Goal: Complete application form: Complete application form

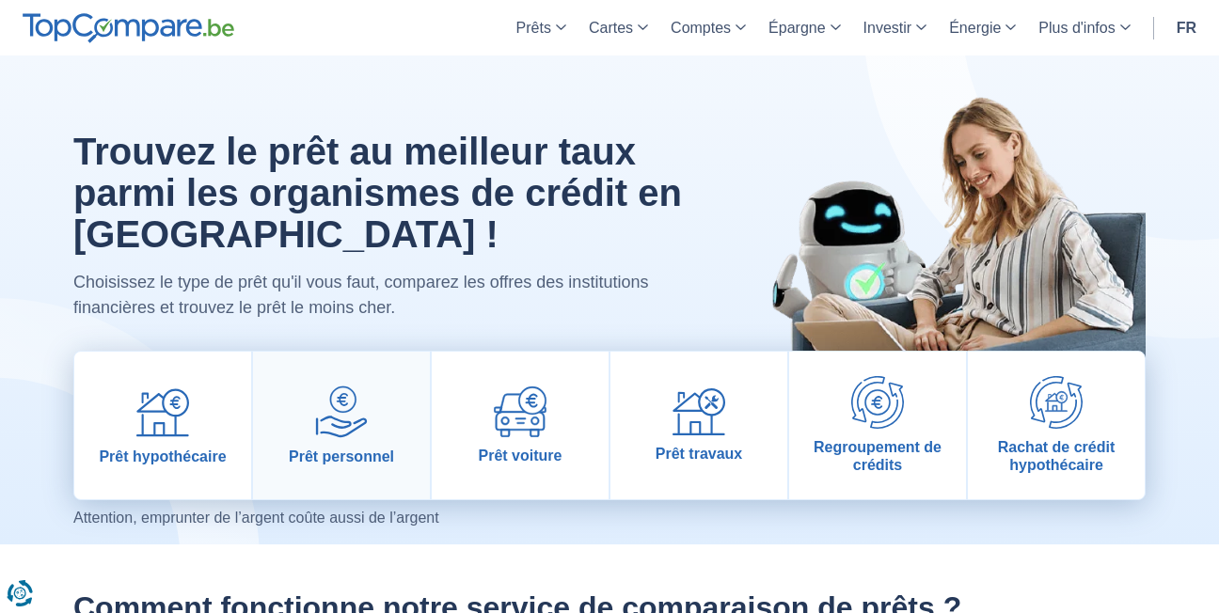
click at [345, 441] on link "Prêt personnel" at bounding box center [341, 426] width 177 height 148
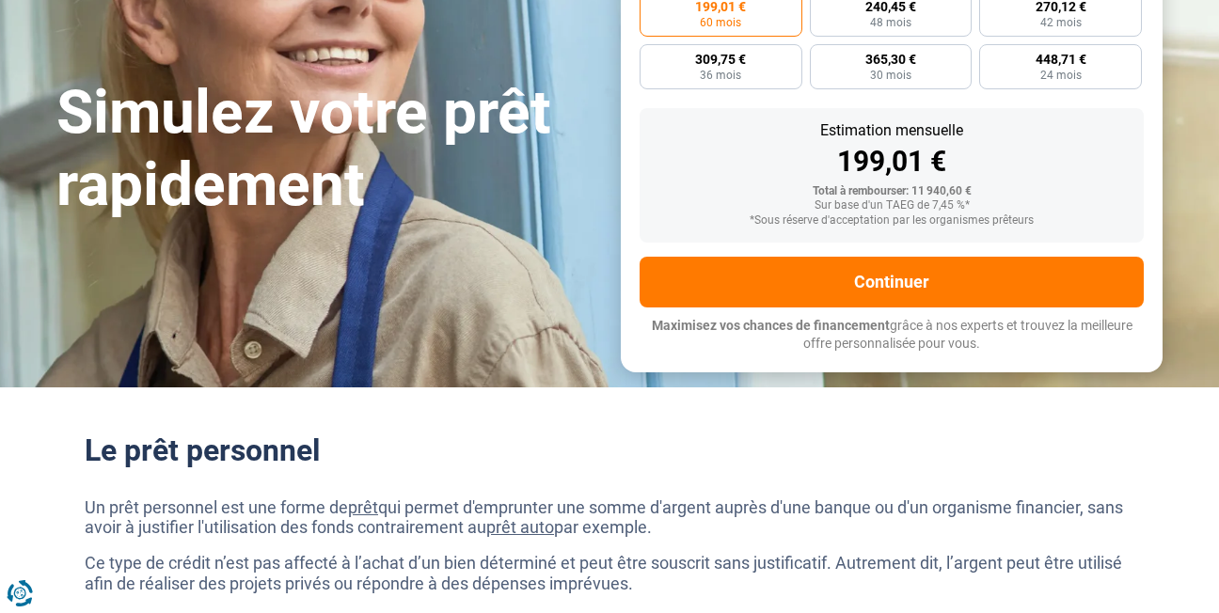
scroll to position [376, 0]
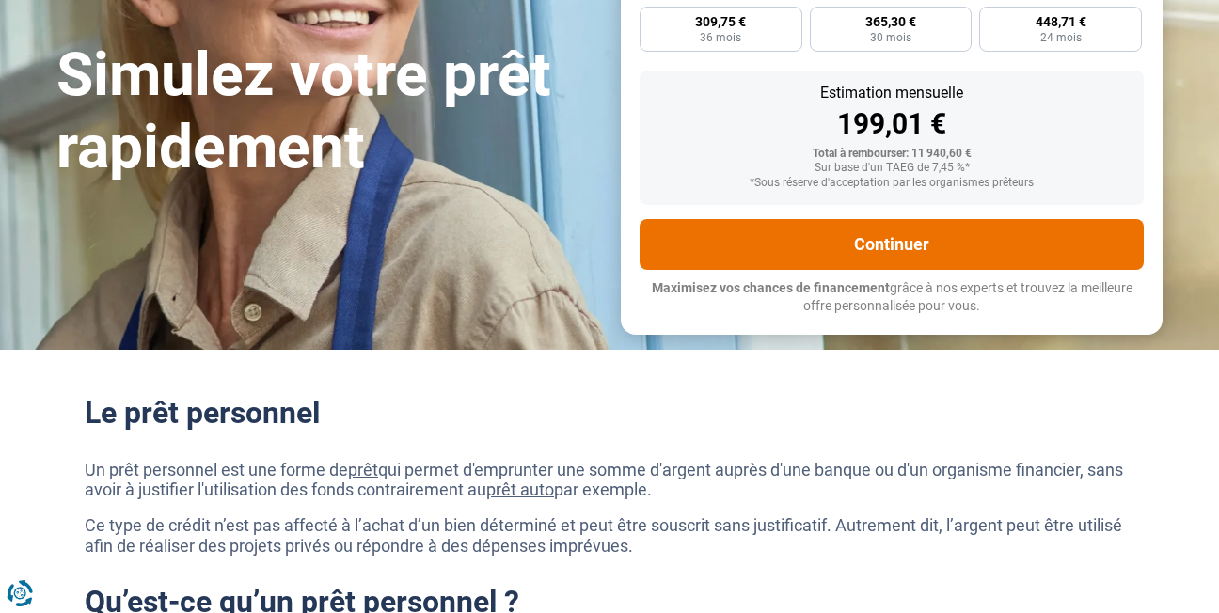
click at [909, 238] on button "Continuer" at bounding box center [892, 244] width 504 height 51
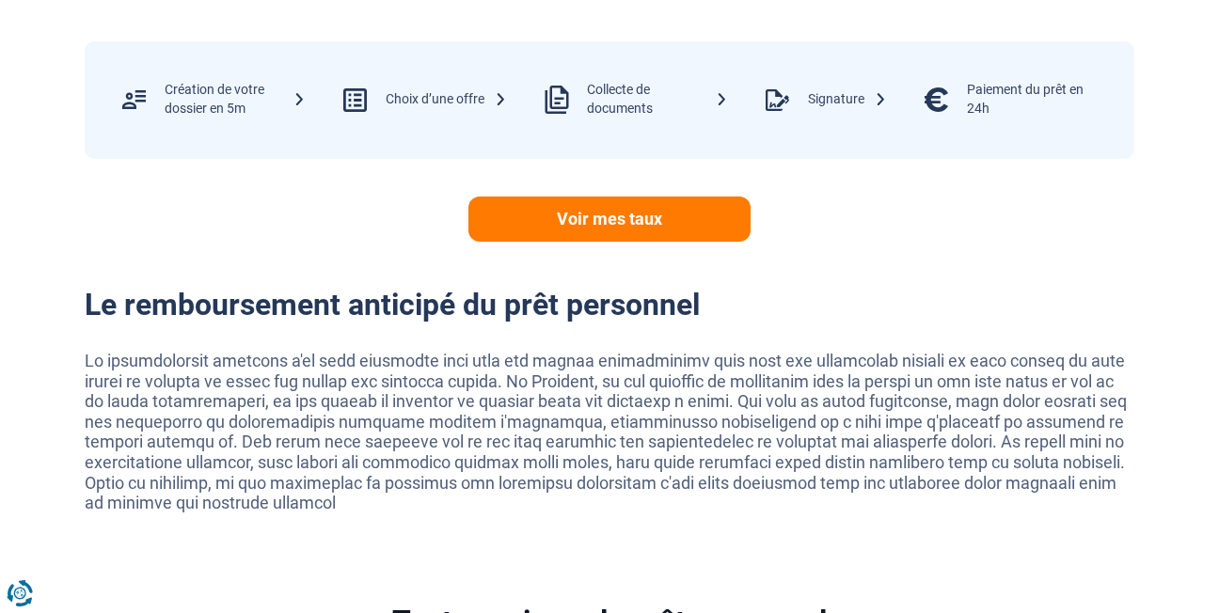
scroll to position [4129, 0]
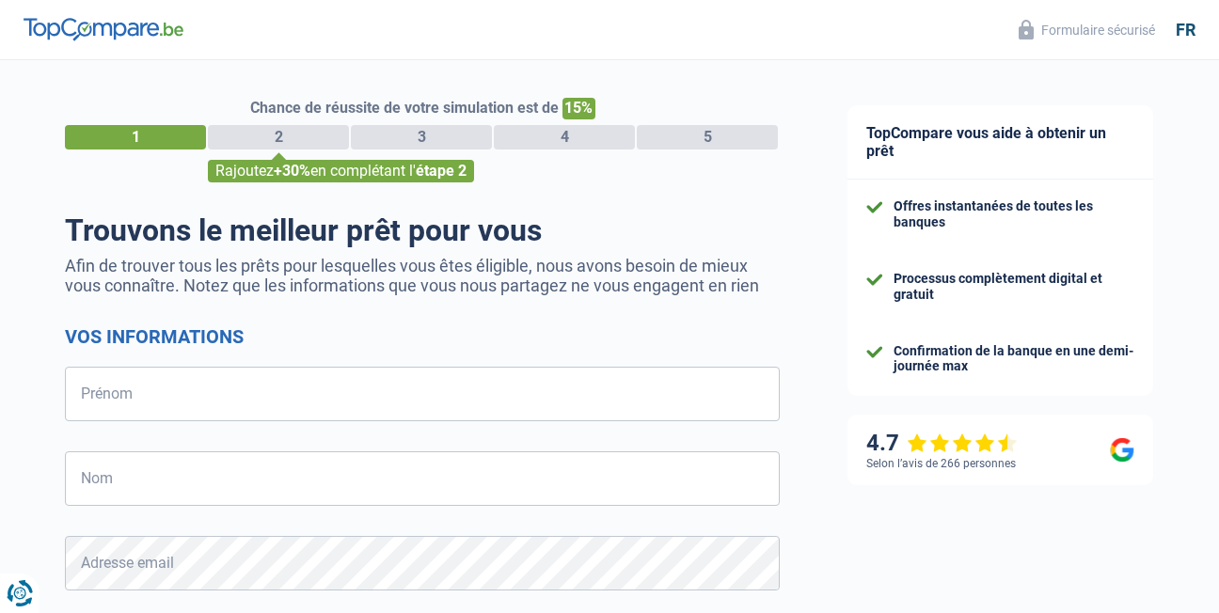
select select "32"
click at [164, 396] on input "Prénom" at bounding box center [422, 394] width 715 height 55
type input "Franck"
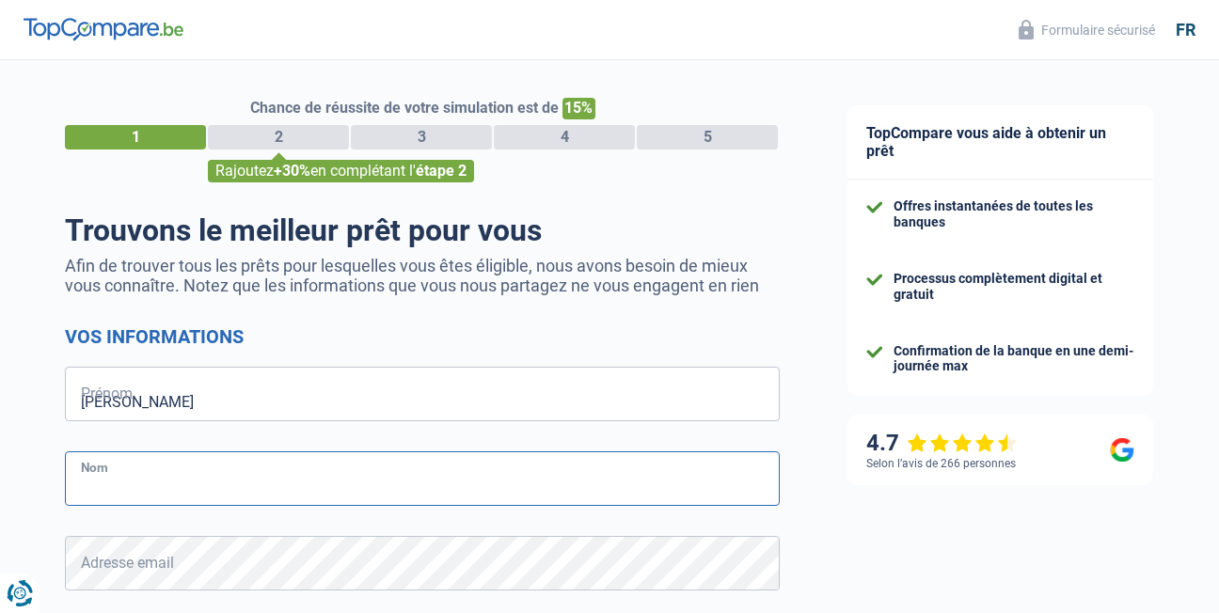
type input "REMICHE"
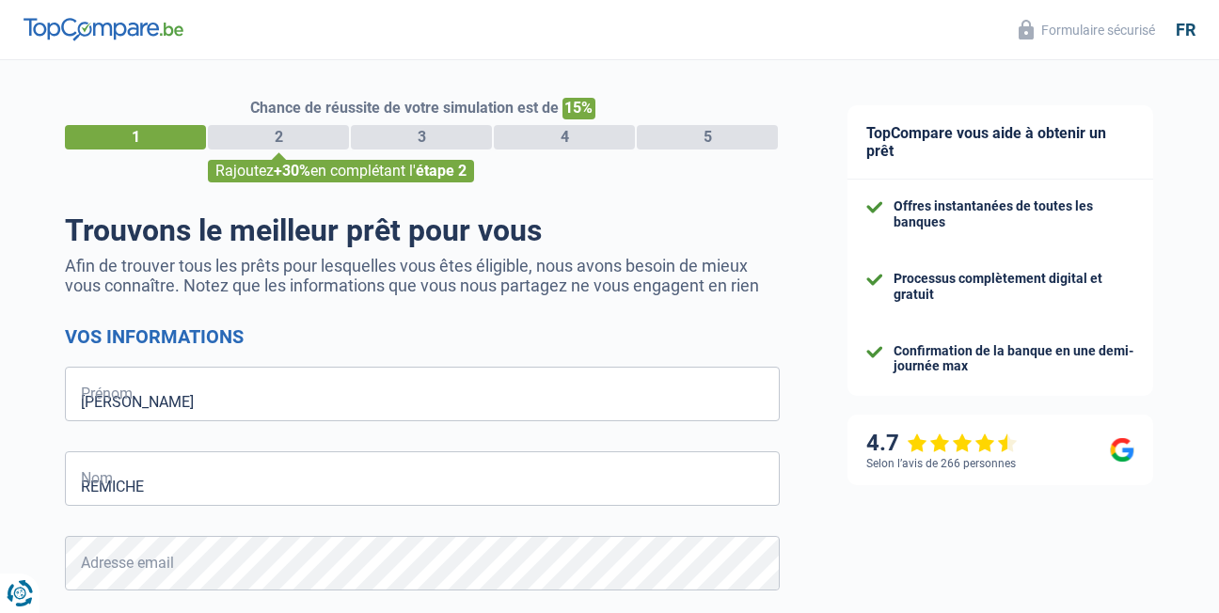
type input "494648520"
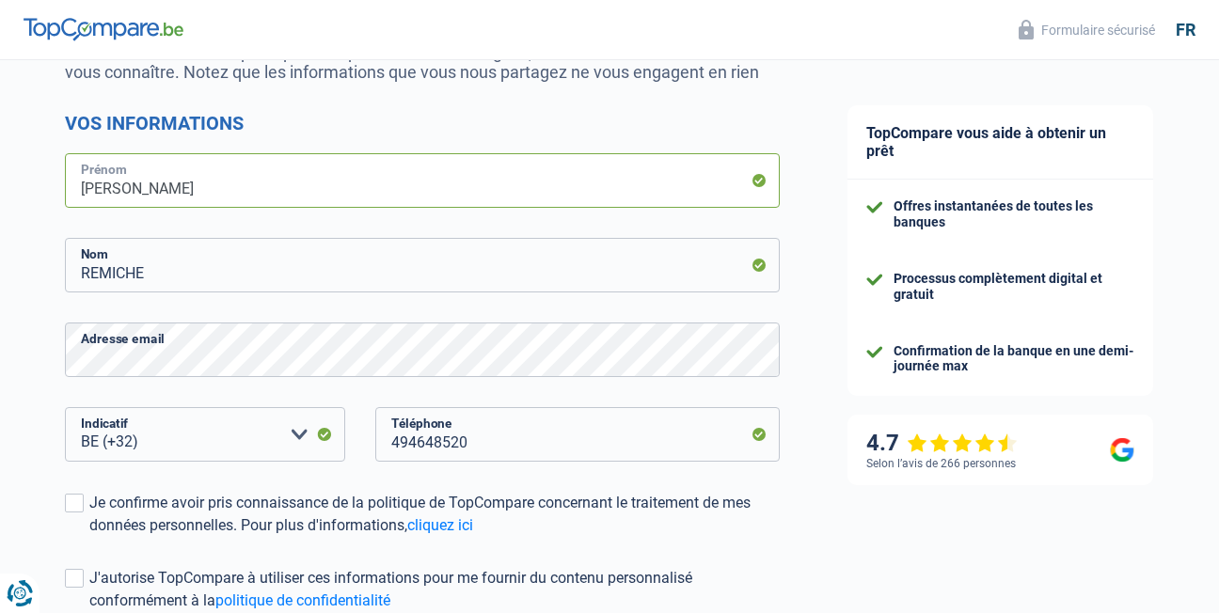
scroll to position [251, 0]
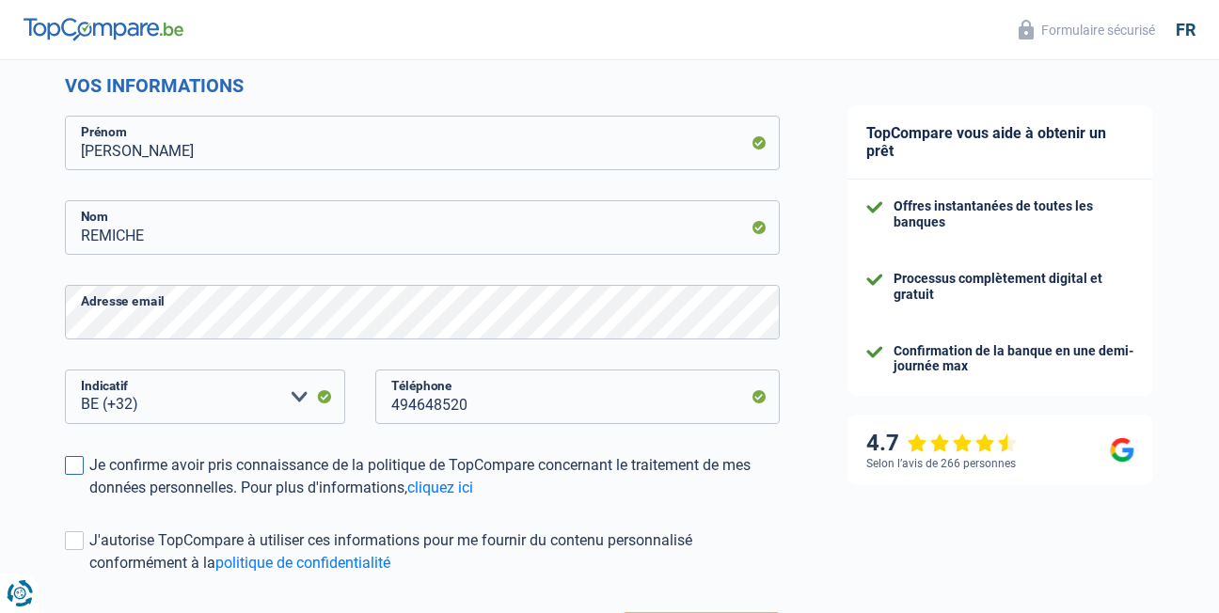
click at [72, 465] on span at bounding box center [74, 465] width 19 height 19
click at [89, 499] on input "Je confirme avoir pris connaissance de la politique de TopCompare concernant le…" at bounding box center [89, 499] width 0 height 0
click at [71, 541] on span at bounding box center [74, 540] width 19 height 19
click at [89, 575] on input "J'autorise TopCompare à utiliser ces informations pour me fournir du contenu pe…" at bounding box center [89, 575] width 0 height 0
click at [71, 541] on span at bounding box center [74, 540] width 19 height 19
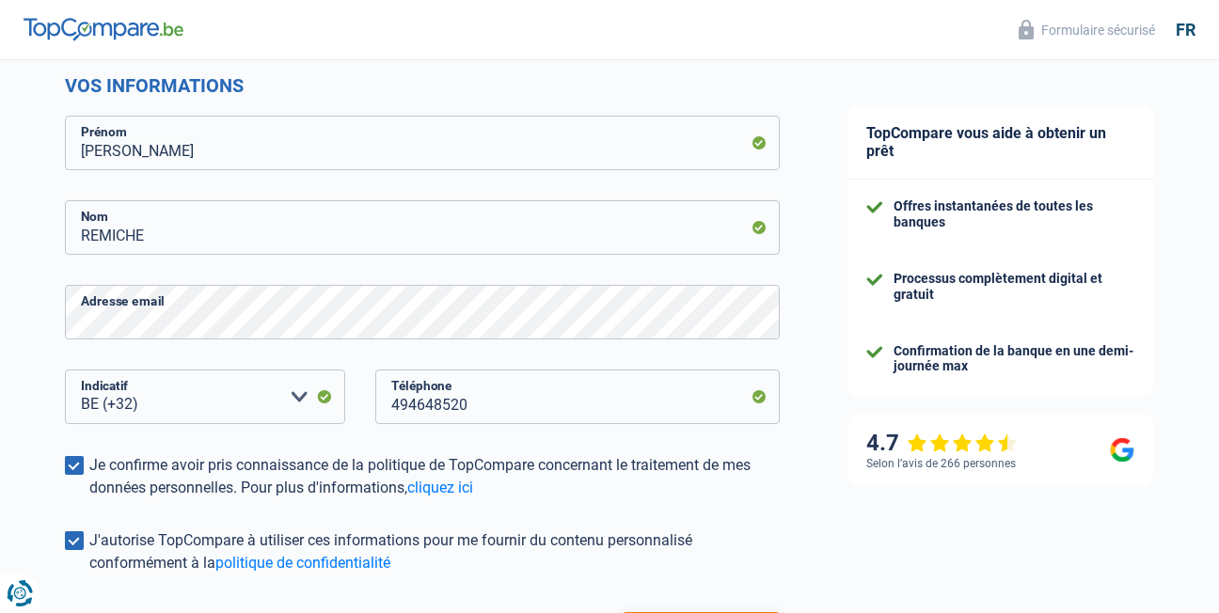
click at [89, 575] on input "J'autorise TopCompare à utiliser ces informations pour me fournir du contenu pe…" at bounding box center [89, 575] width 0 height 0
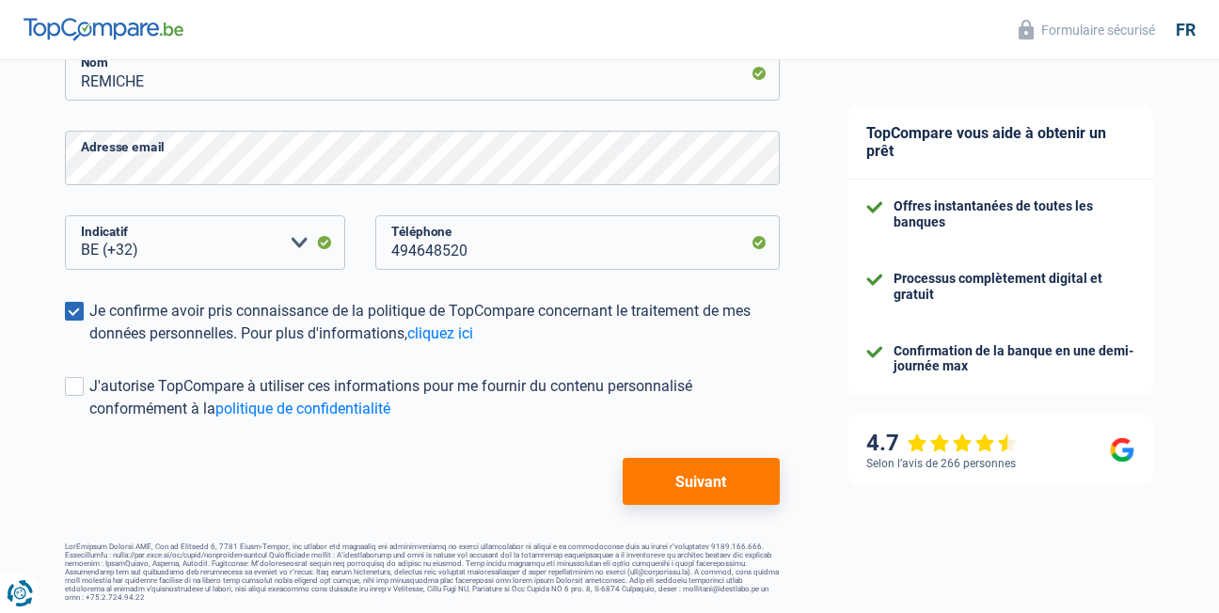
scroll to position [408, 0]
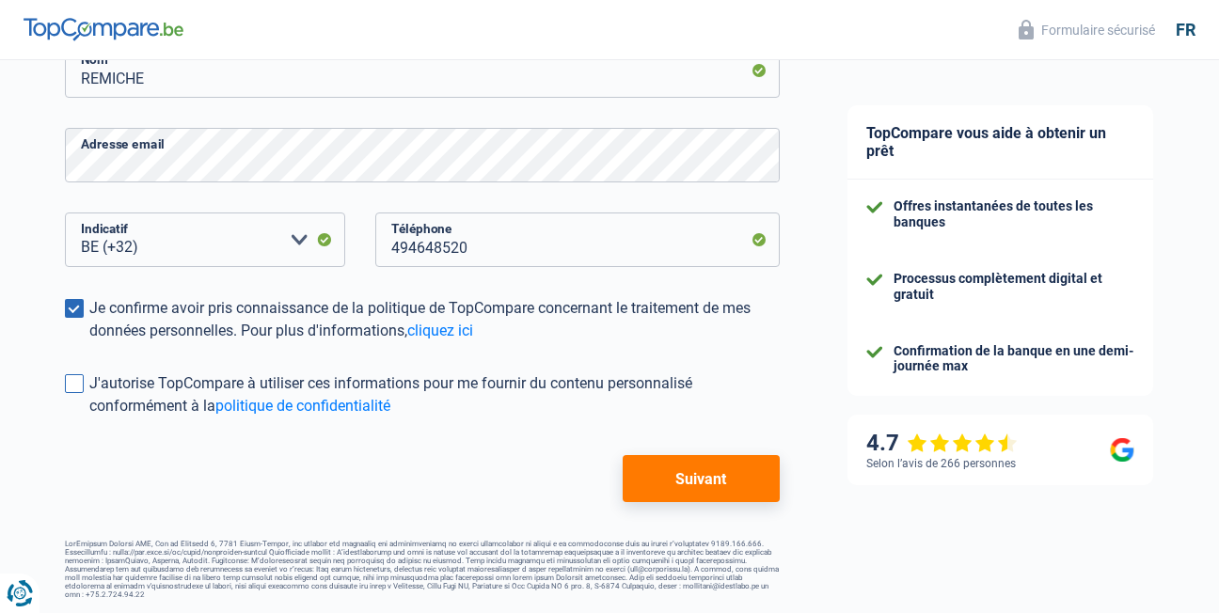
click at [75, 383] on span at bounding box center [74, 383] width 19 height 19
click at [89, 418] on input "J'autorise TopCompare à utiliser ces informations pour me fournir du contenu pe…" at bounding box center [89, 418] width 0 height 0
click at [713, 479] on button "Suivant" at bounding box center [701, 478] width 157 height 47
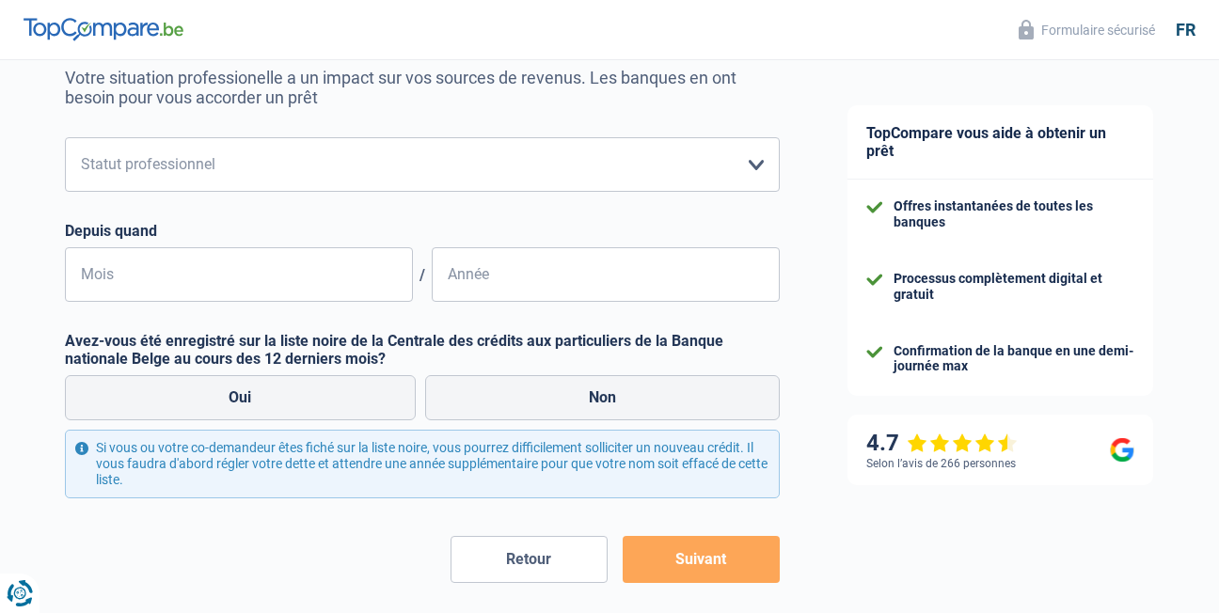
scroll to position [269, 0]
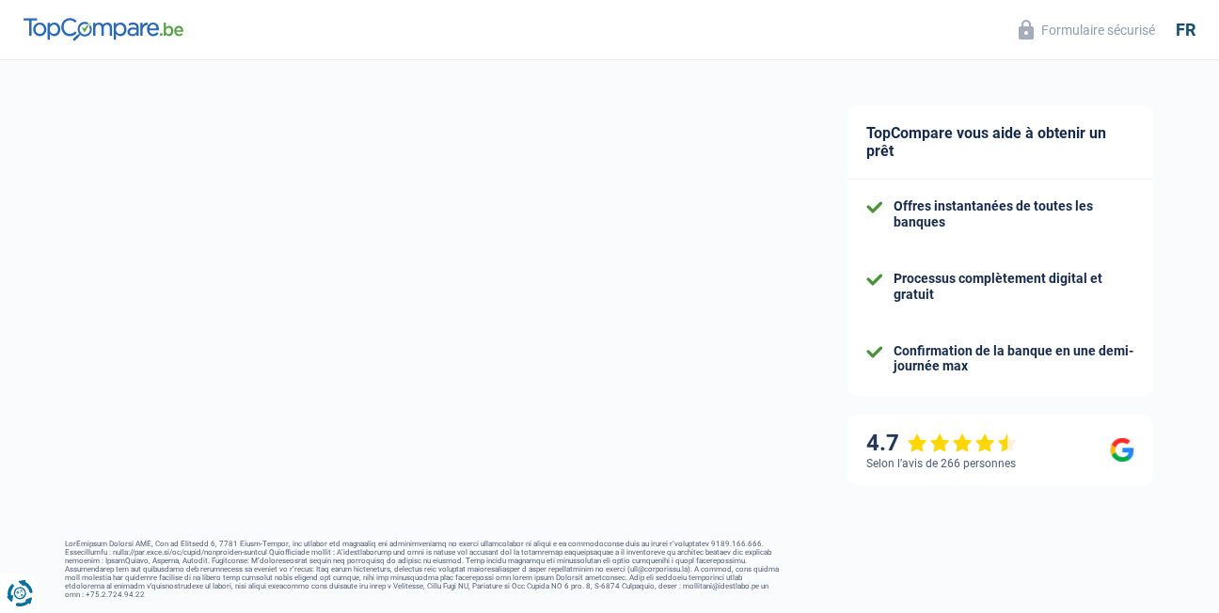
select select "32"
